Goal: Information Seeking & Learning: Learn about a topic

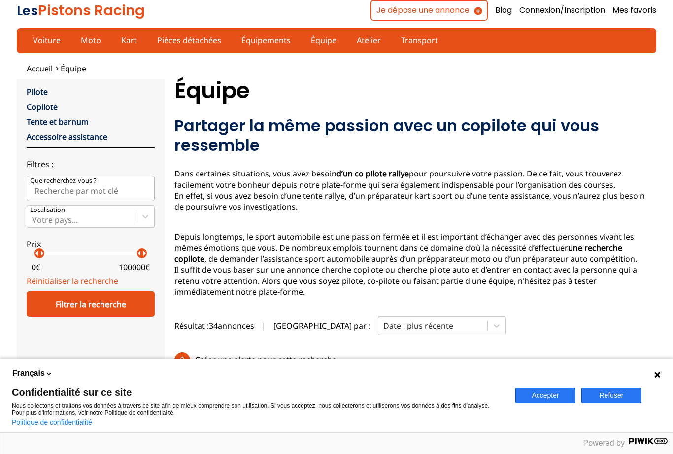
click at [536, 397] on button "Accepter" at bounding box center [545, 395] width 60 height 15
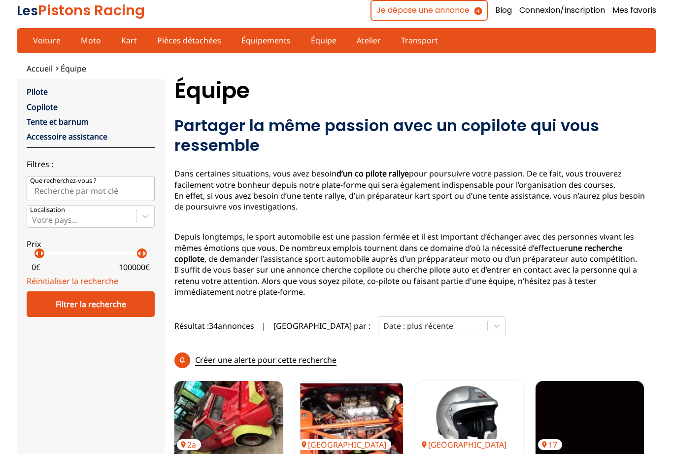
click at [46, 110] on link "Copilote" at bounding box center [42, 106] width 31 height 11
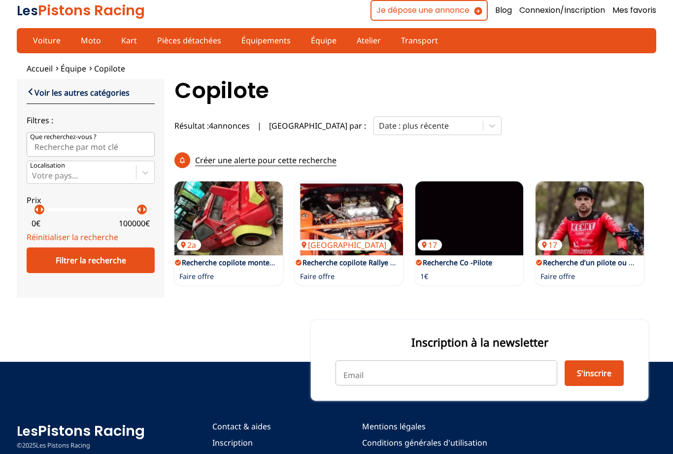
click at [342, 182] on img at bounding box center [349, 218] width 108 height 74
click at [474, 190] on img at bounding box center [469, 218] width 108 height 74
click at [578, 186] on img at bounding box center [590, 218] width 108 height 74
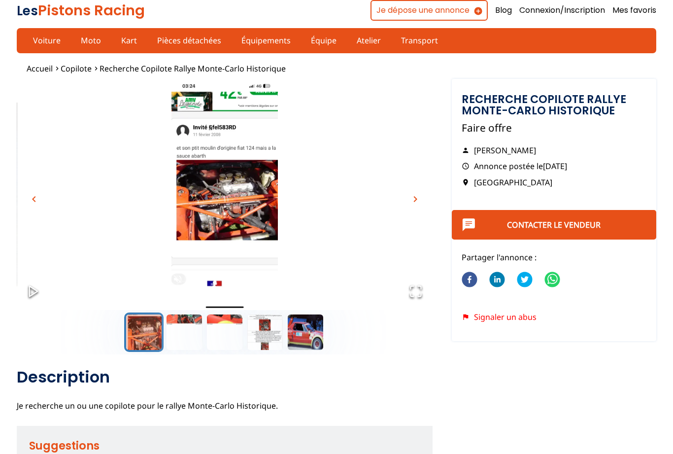
click at [205, 222] on img "Go to Slide 1" at bounding box center [224, 194] width 415 height 231
click at [175, 335] on button "Go to Slide 2" at bounding box center [184, 331] width 39 height 39
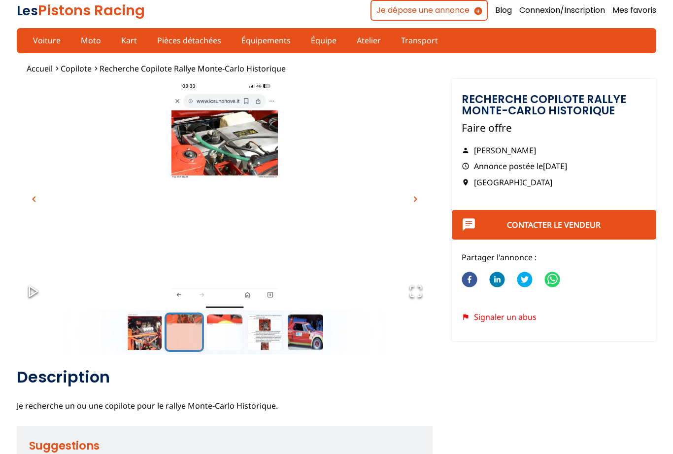
click at [229, 337] on button "Go to Slide 3" at bounding box center [224, 331] width 39 height 39
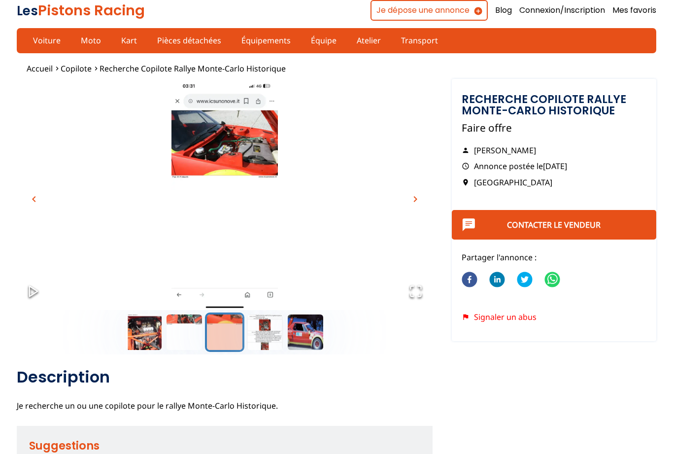
click at [262, 337] on button "Go to Slide 4" at bounding box center [264, 331] width 39 height 39
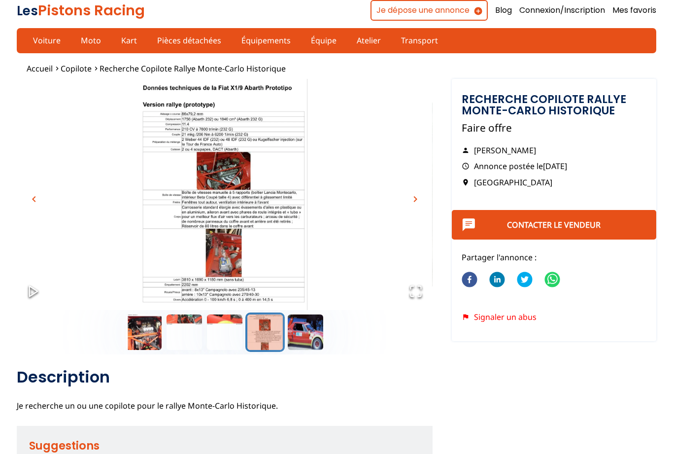
click at [302, 340] on button "Go to Slide 5" at bounding box center [305, 331] width 39 height 39
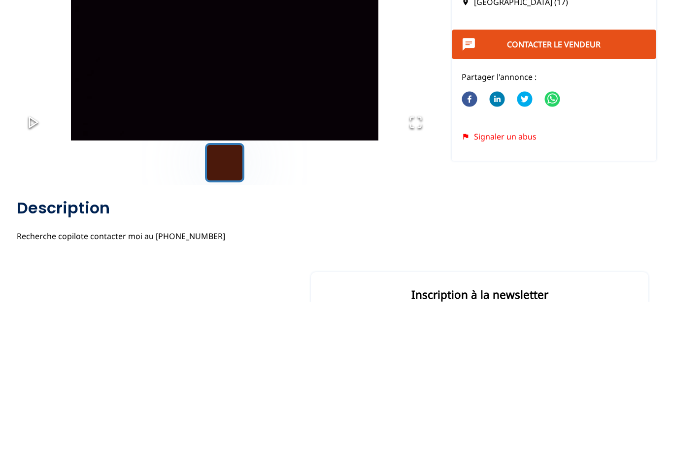
scroll to position [136, 0]
